Goal: Information Seeking & Learning: Learn about a topic

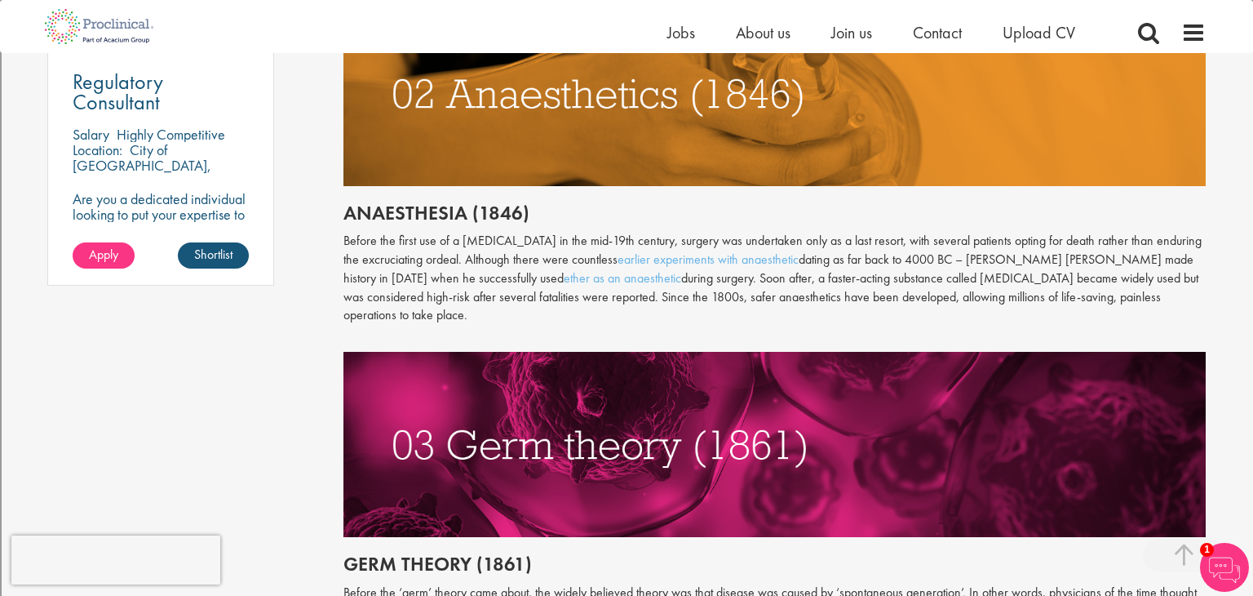
scroll to position [1268, 0]
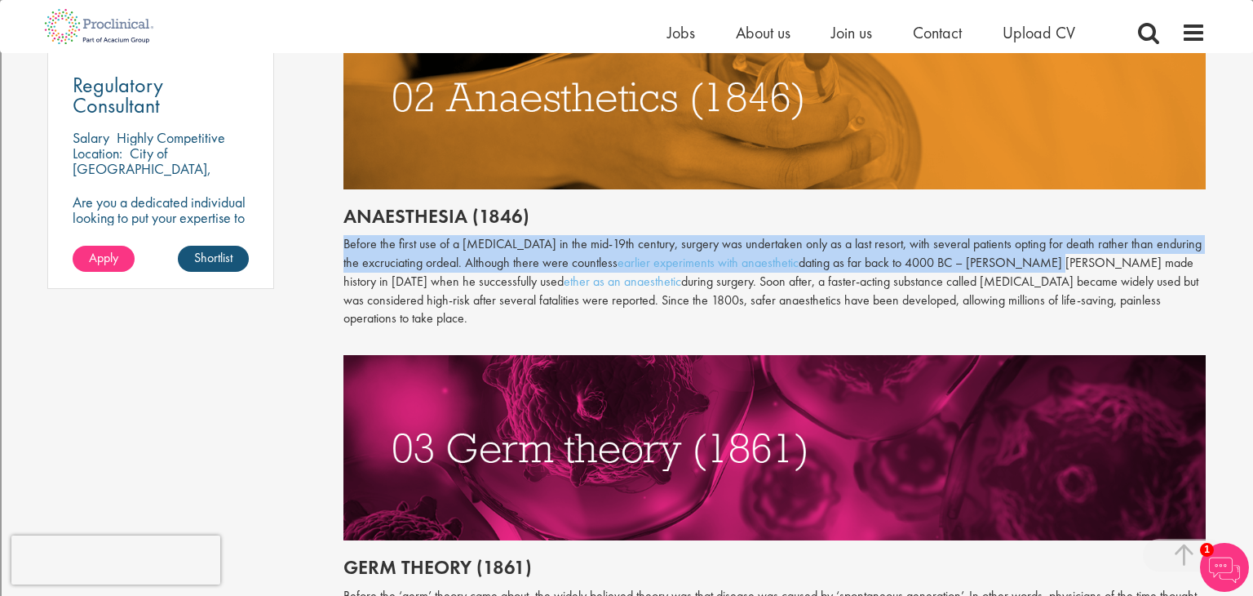
drag, startPoint x: 346, startPoint y: 245, endPoint x: 1037, endPoint y: 268, distance: 691.5
click at [1037, 268] on p "Before the first use of a [MEDICAL_DATA] in the mid-19th century, surgery was u…" at bounding box center [775, 281] width 863 height 93
copy p "Before the first use of a [MEDICAL_DATA] in the mid-19th century, surgery was u…"
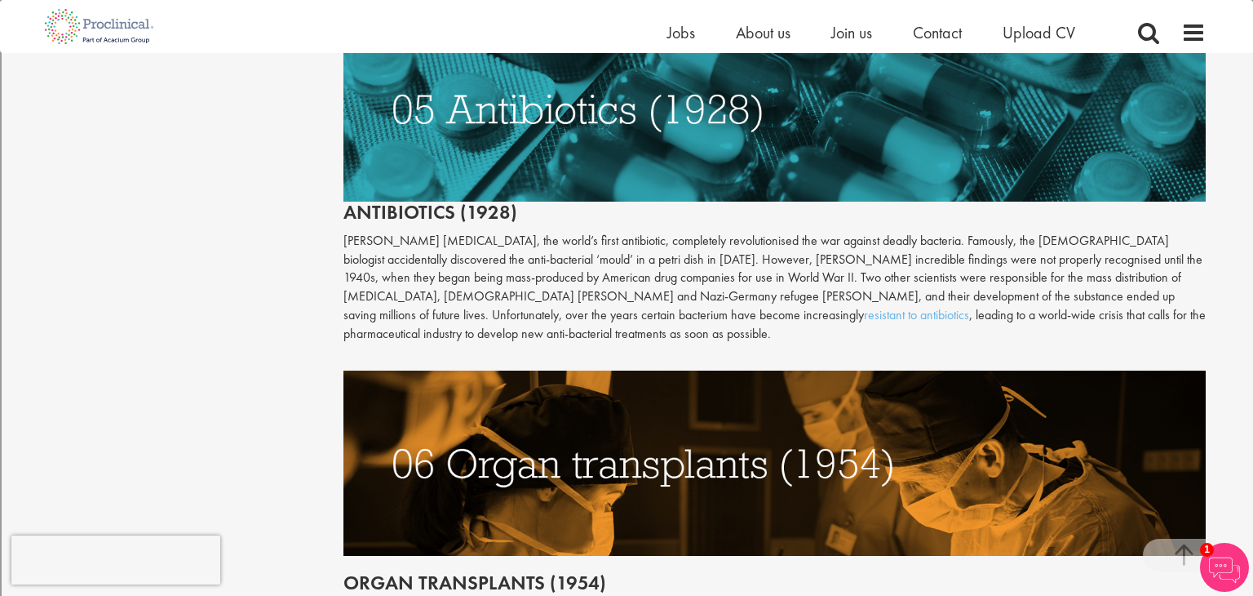
scroll to position [2432, 0]
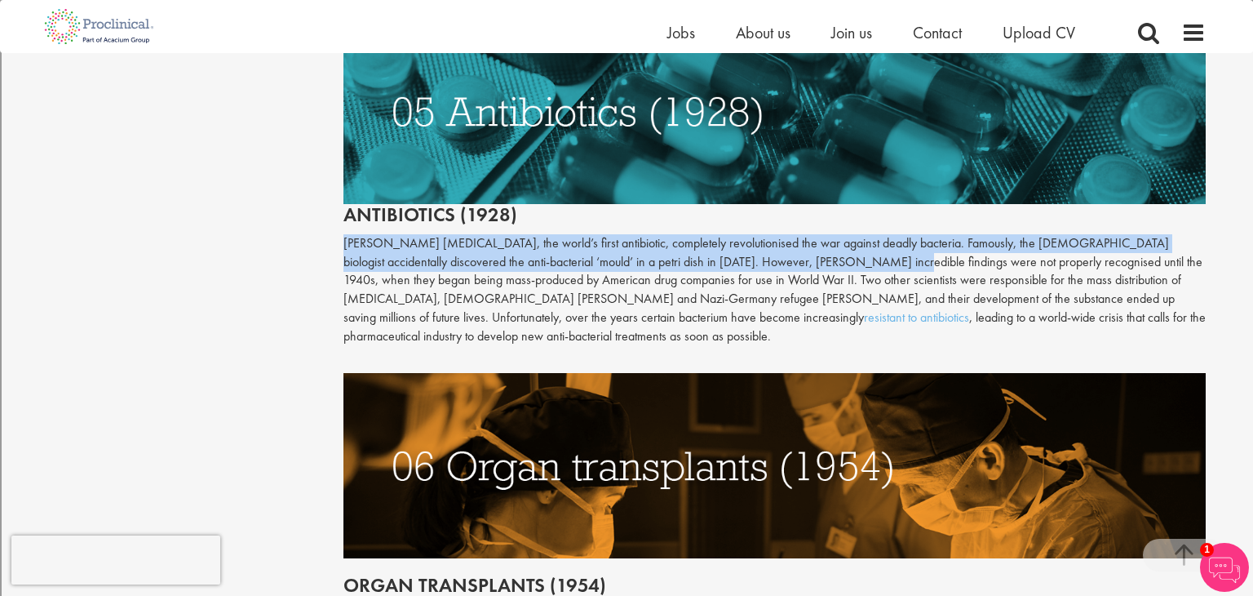
drag, startPoint x: 343, startPoint y: 224, endPoint x: 835, endPoint y: 251, distance: 492.7
click at [835, 251] on p "[PERSON_NAME] [MEDICAL_DATA], the world’s first antibiotic, completely revoluti…" at bounding box center [775, 290] width 863 height 112
click at [834, 248] on p "[PERSON_NAME] [MEDICAL_DATA], the world’s first antibiotic, completely revoluti…" at bounding box center [775, 290] width 863 height 112
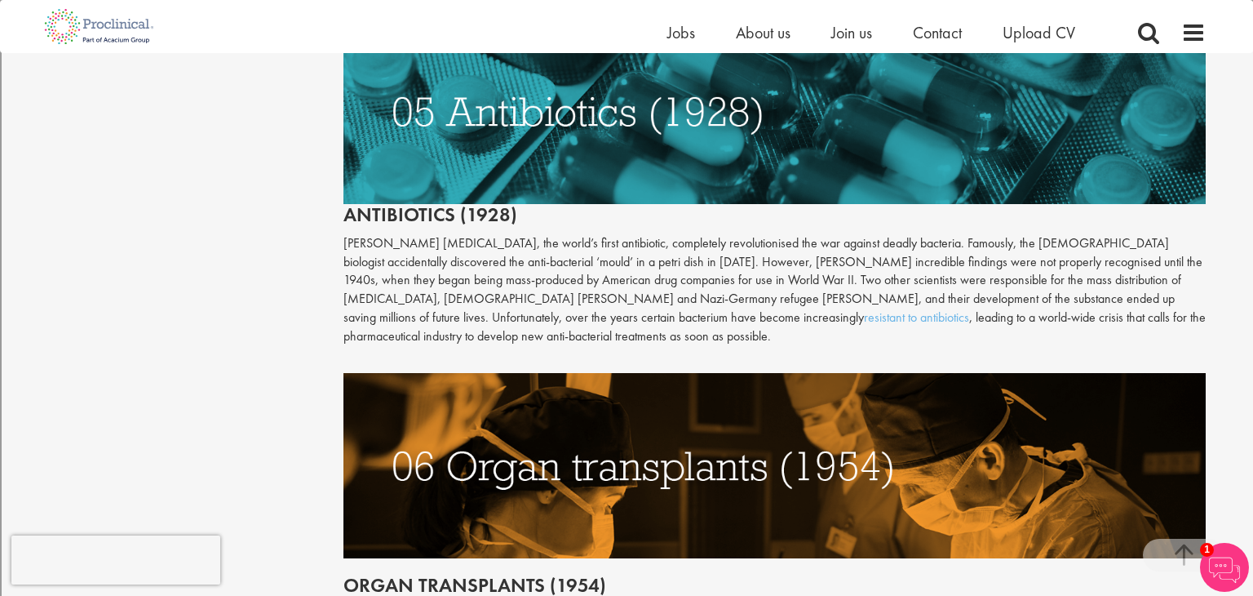
click at [346, 225] on div "The top 10 medical advances in history Author: [PERSON_NAME] Posting date: [DAT…" at bounding box center [775, 41] width 888 height 4583
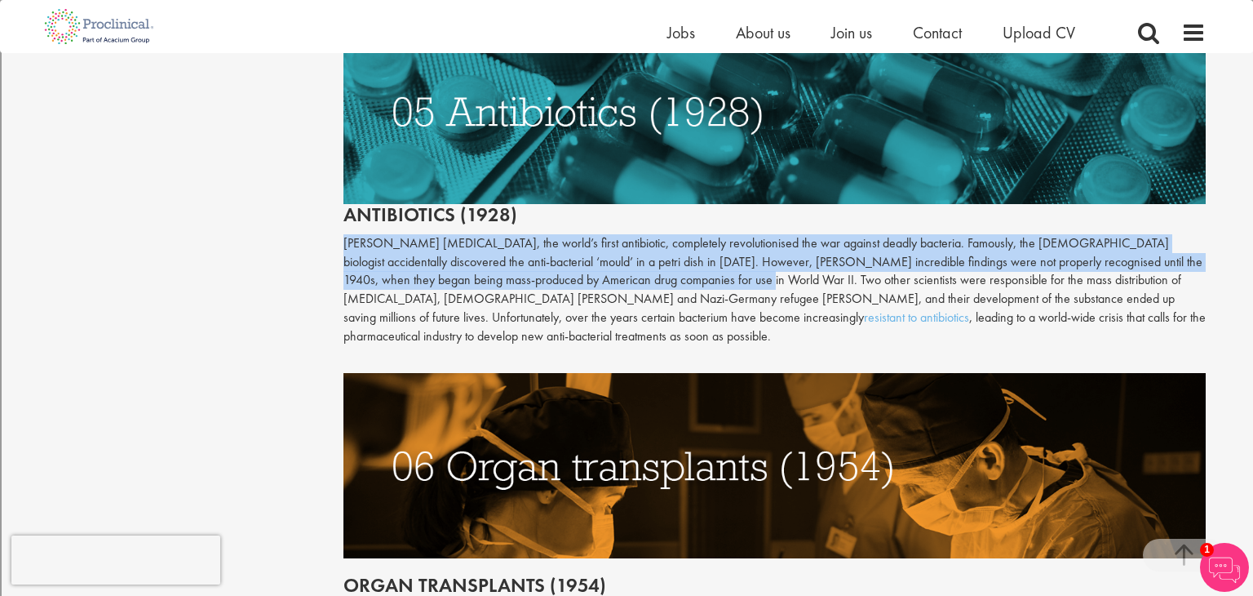
drag, startPoint x: 346, startPoint y: 225, endPoint x: 689, endPoint y: 268, distance: 345.3
click at [689, 268] on p "[PERSON_NAME] [MEDICAL_DATA], the world’s first antibiotic, completely revoluti…" at bounding box center [775, 290] width 863 height 112
click at [455, 280] on p "[PERSON_NAME] [MEDICAL_DATA], the world’s first antibiotic, completely revoluti…" at bounding box center [775, 290] width 863 height 112
drag, startPoint x: 341, startPoint y: 224, endPoint x: 698, endPoint y: 261, distance: 358.6
click at [698, 261] on div "The top 10 medical advances in history Author: [PERSON_NAME] Posting date: [DAT…" at bounding box center [775, 41] width 888 height 4583
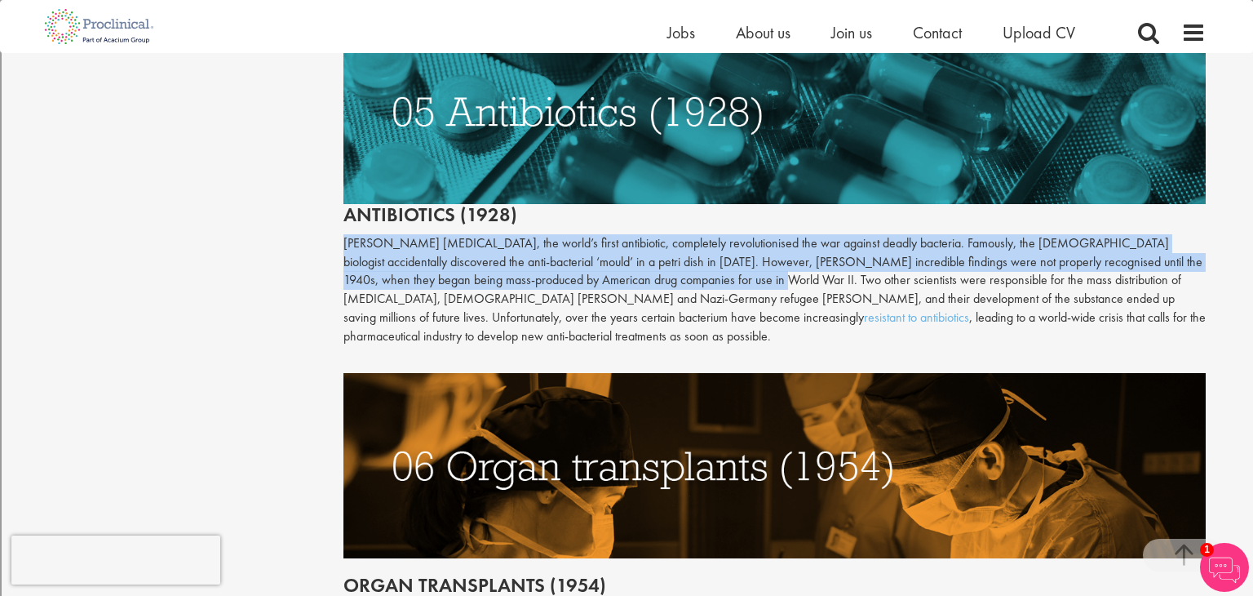
copy p "[PERSON_NAME] [MEDICAL_DATA], the world’s first antibiotic, completely revoluti…"
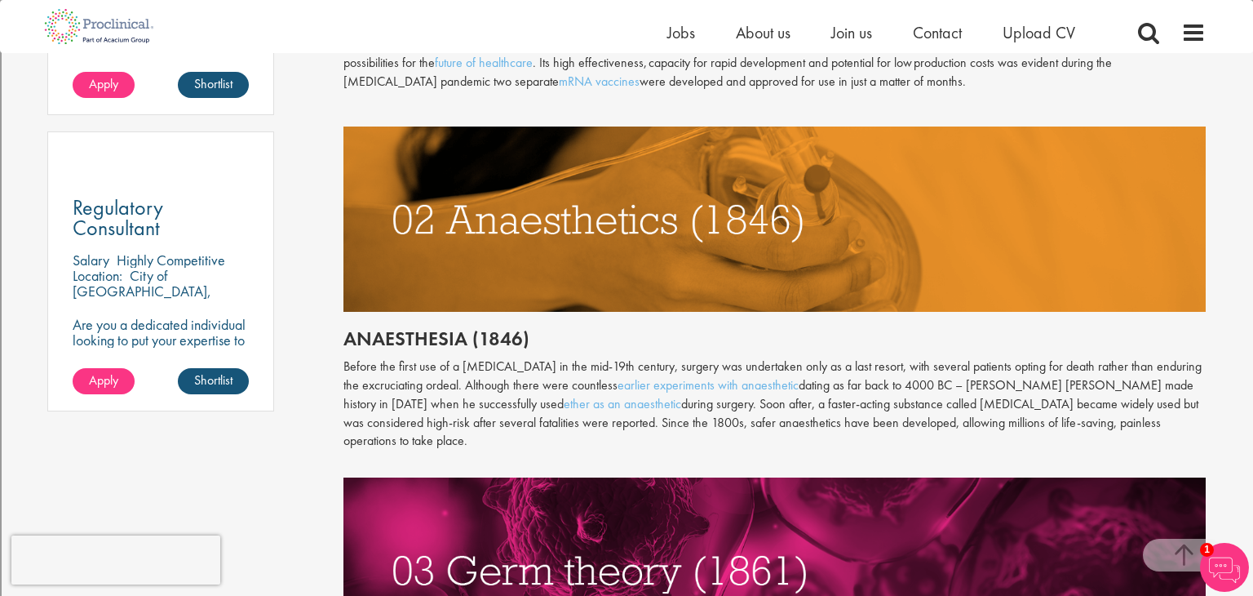
scroll to position [1142, 0]
